Goal: Navigation & Orientation: Find specific page/section

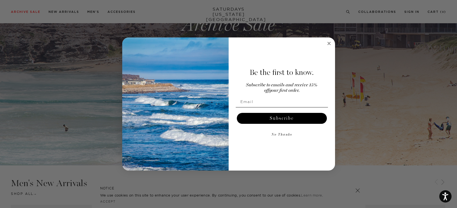
scroll to position [147, 0]
click at [330, 44] on circle "Close dialog" at bounding box center [329, 43] width 6 height 6
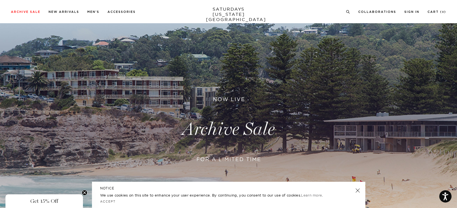
scroll to position [0, 0]
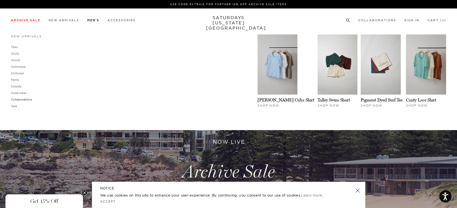
click at [19, 98] on link "Collaborations" at bounding box center [21, 99] width 21 height 4
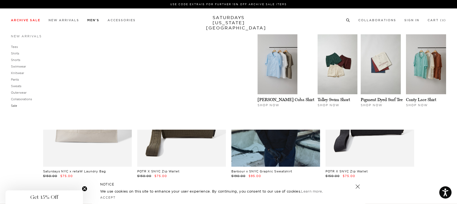
click at [13, 104] on link "Sale" at bounding box center [14, 106] width 6 height 4
